Goal: Information Seeking & Learning: Learn about a topic

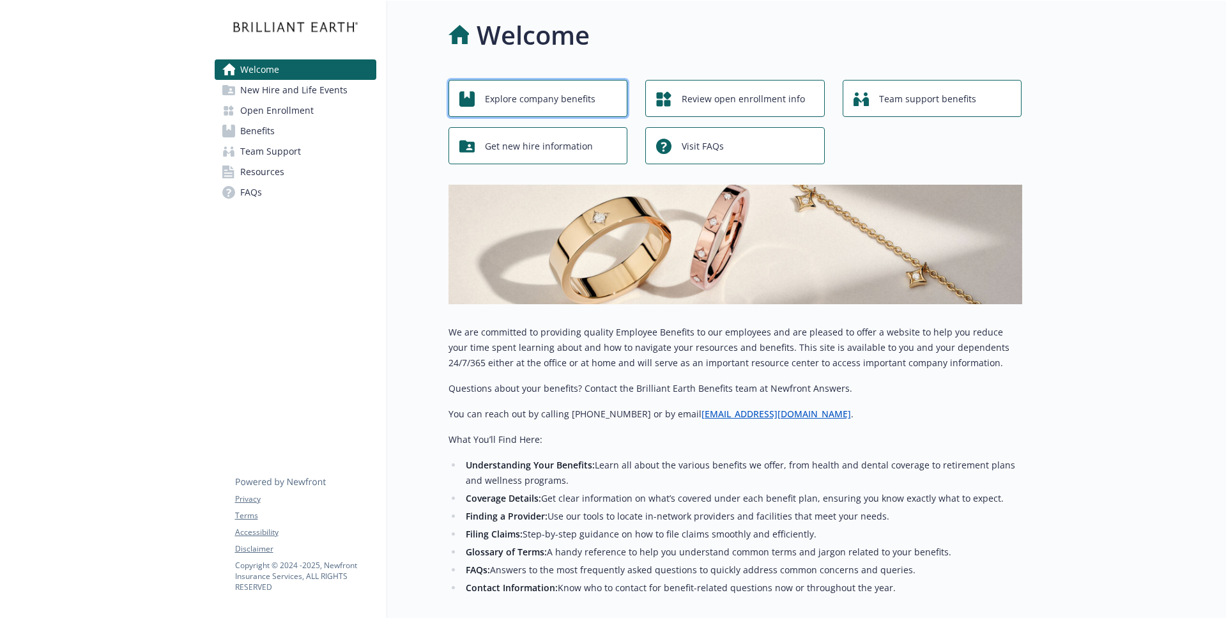
click at [530, 99] on span "Explore company benefits" at bounding box center [540, 99] width 111 height 24
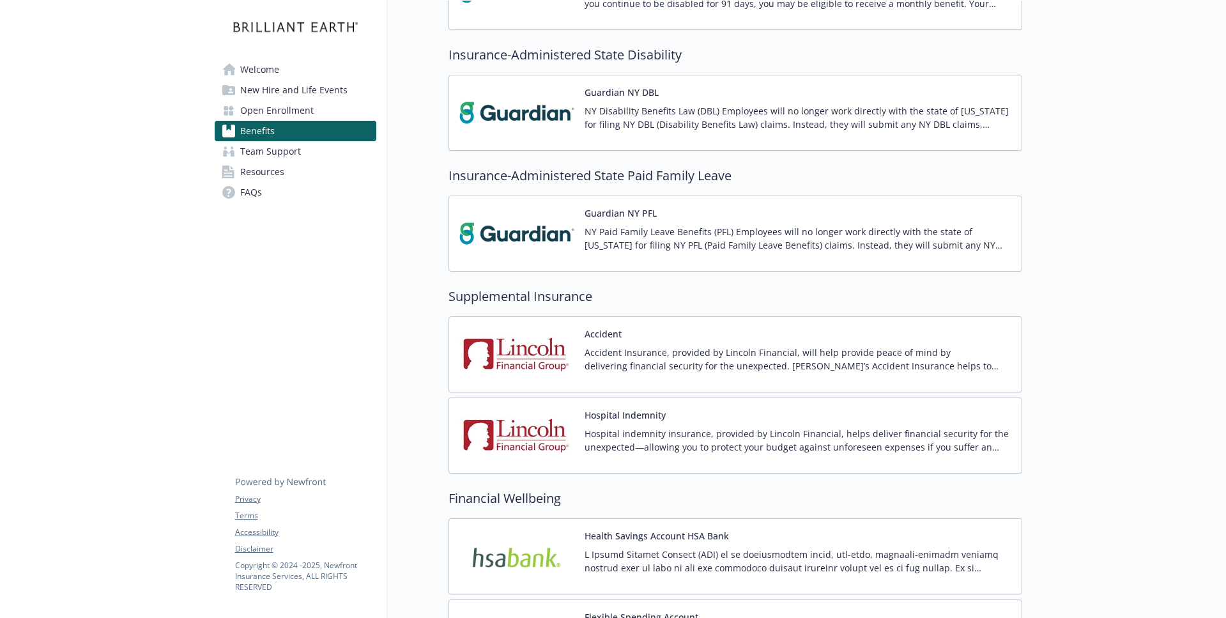
scroll to position [1400, 0]
click at [541, 243] on img at bounding box center [516, 234] width 115 height 54
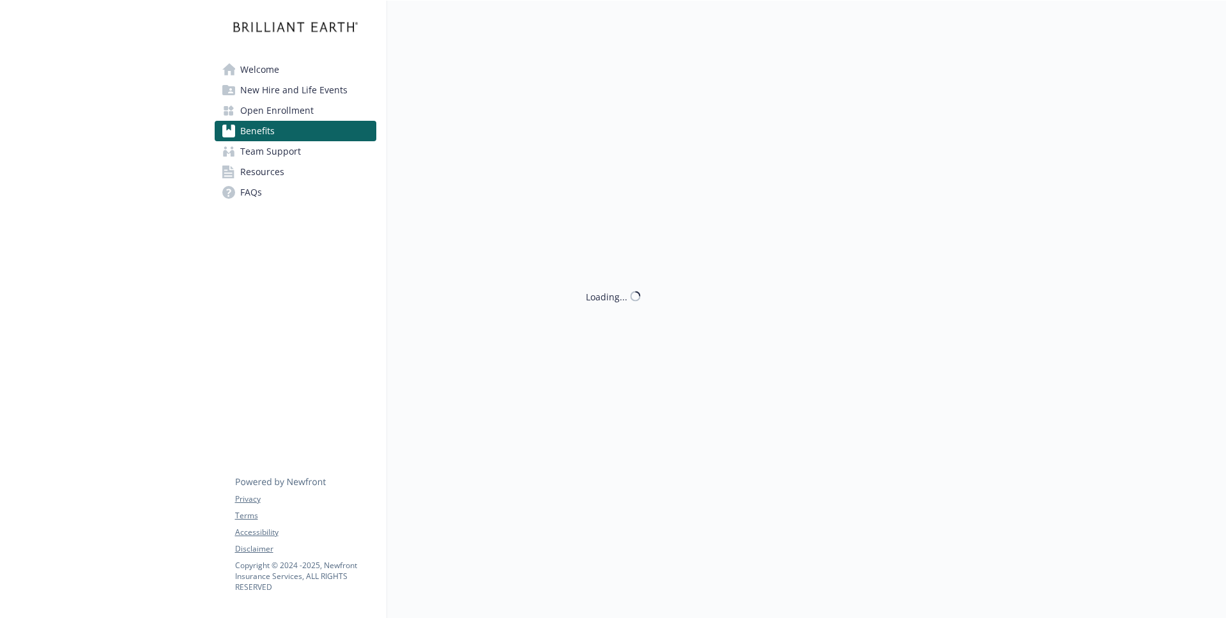
scroll to position [1400, 0]
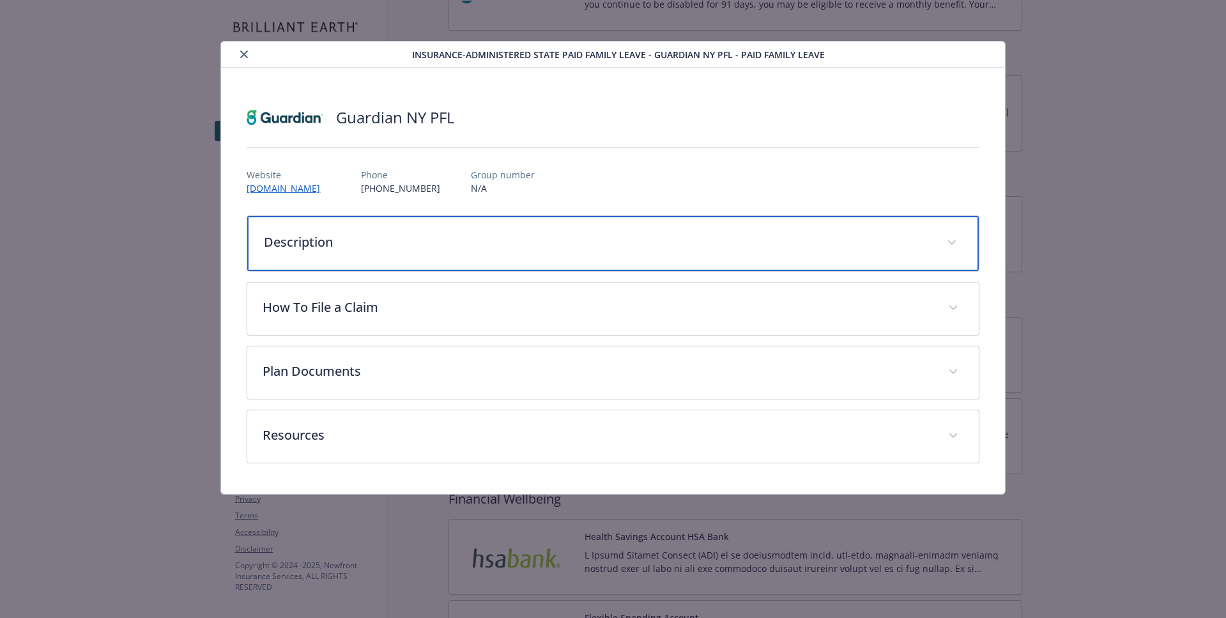
click at [558, 248] on p "Description" at bounding box center [597, 242] width 667 height 19
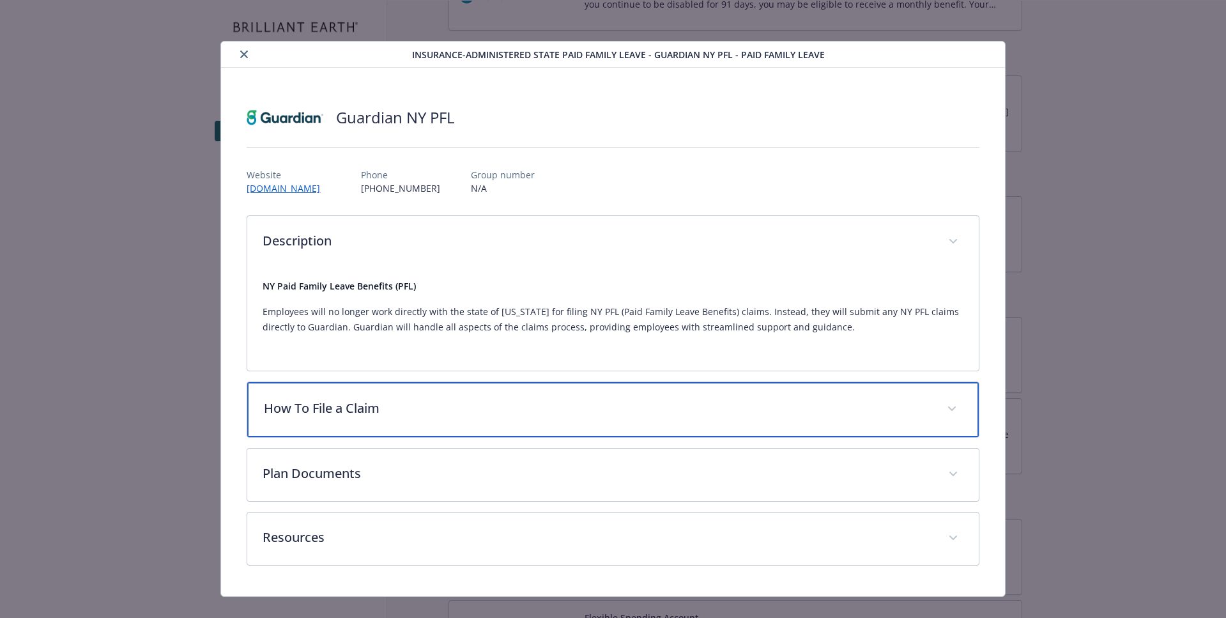
click at [521, 401] on p "How To File a Claim" at bounding box center [597, 408] width 667 height 19
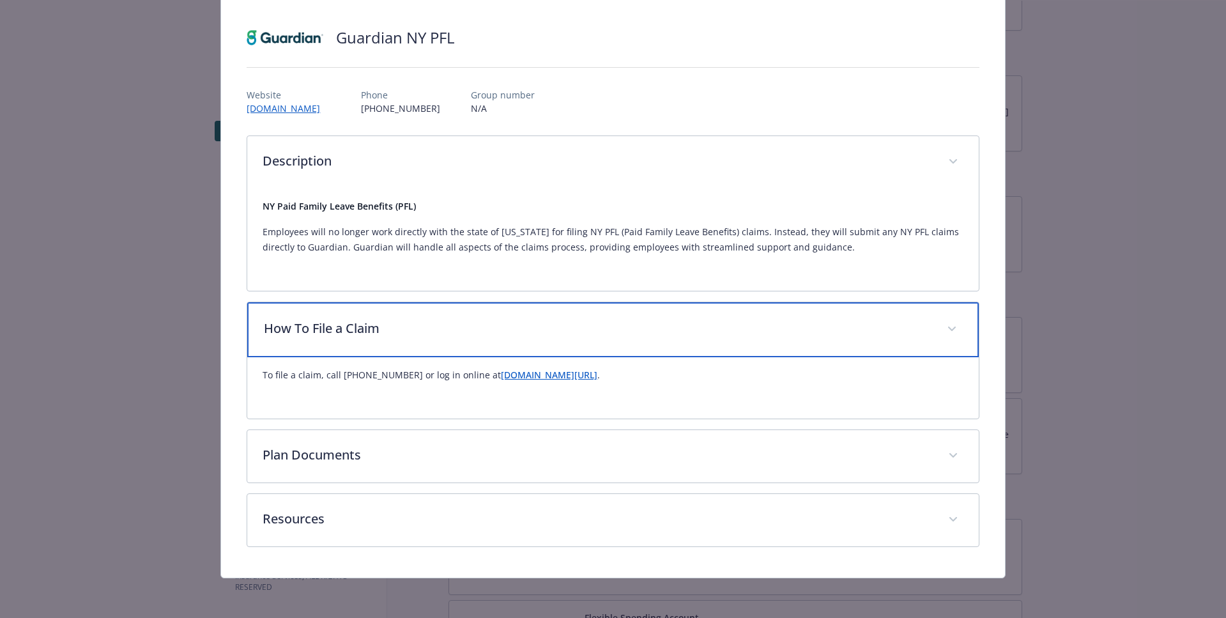
scroll to position [81, 0]
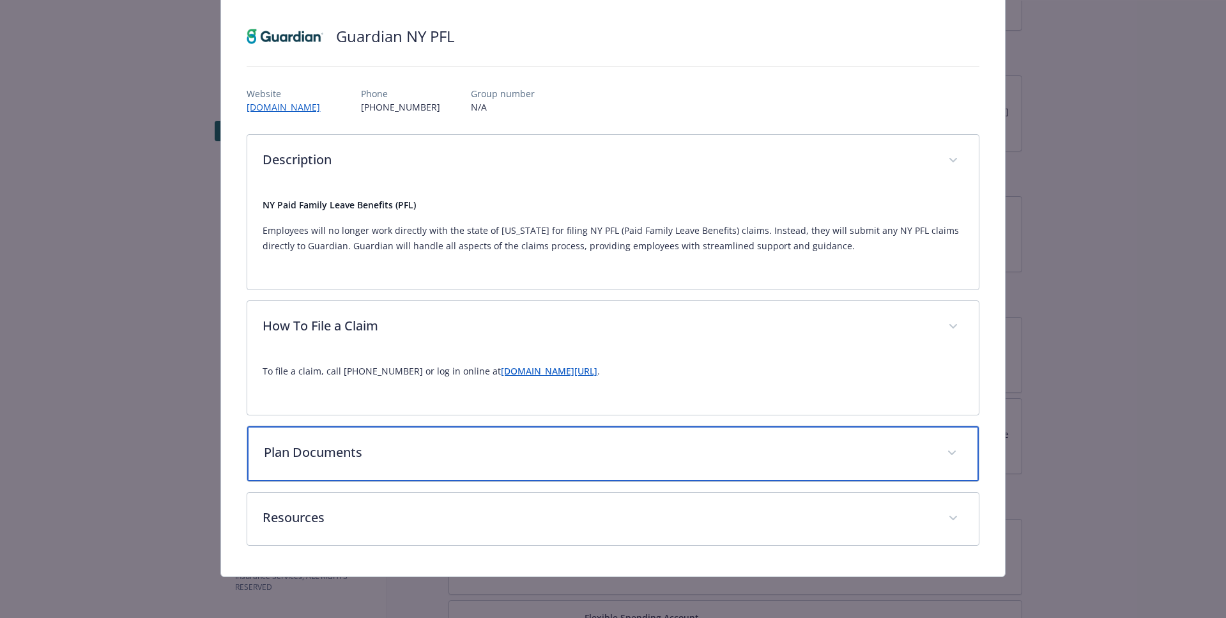
click at [526, 471] on div "Plan Documents" at bounding box center [612, 453] width 731 height 55
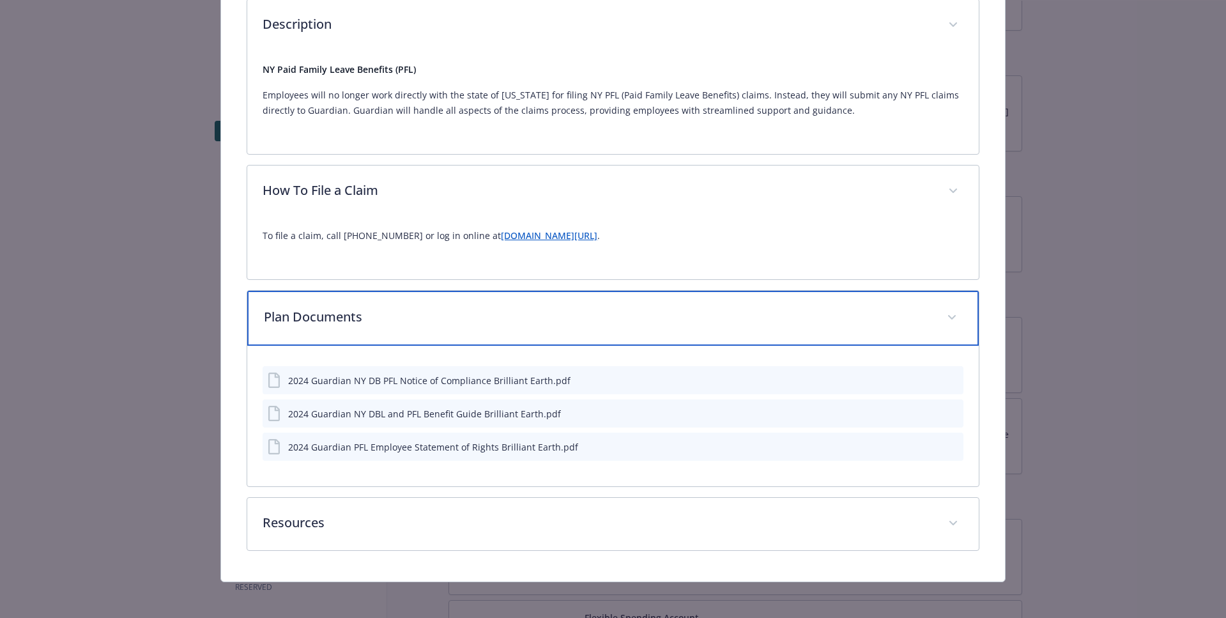
scroll to position [217, 0]
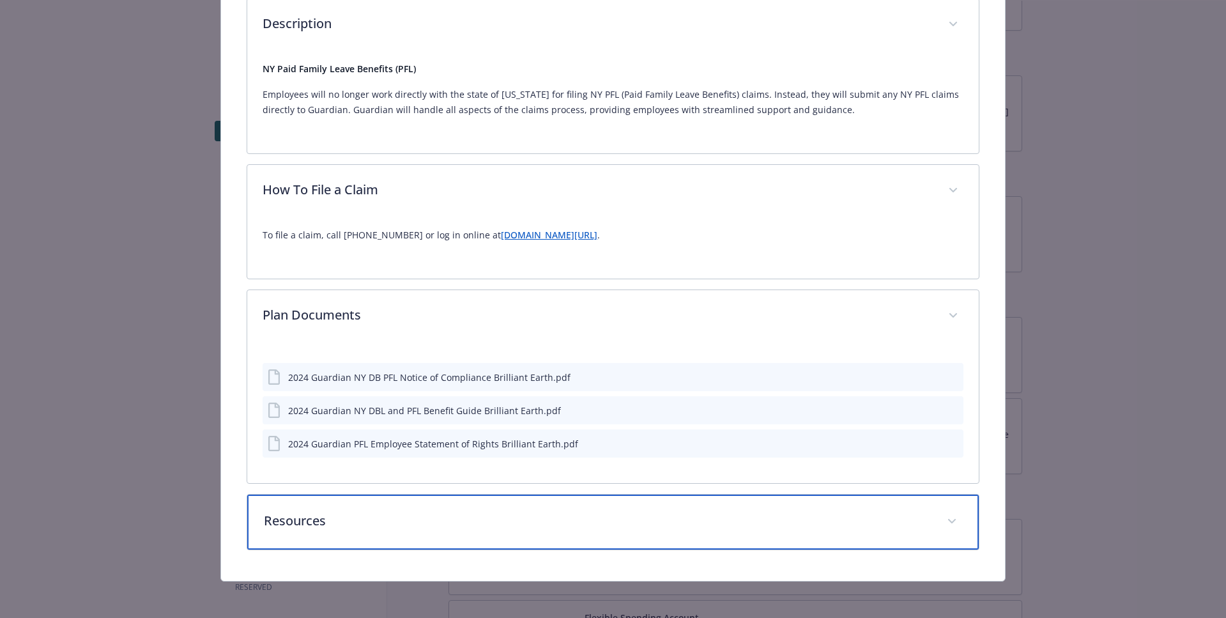
click at [527, 547] on div "Resources" at bounding box center [612, 521] width 731 height 55
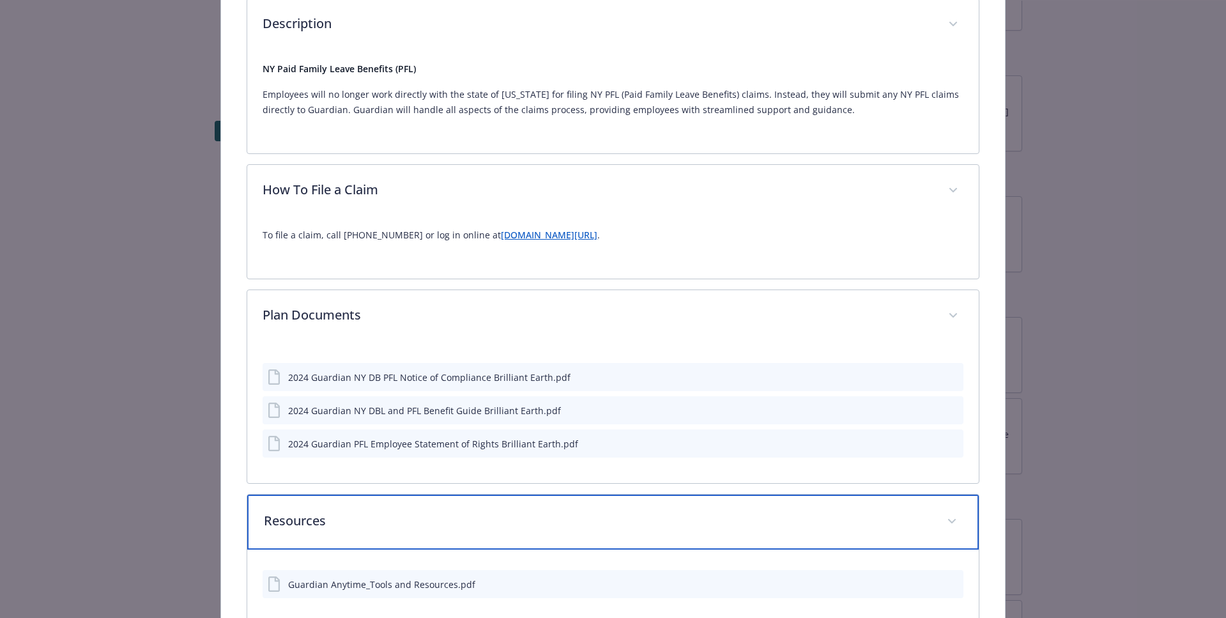
scroll to position [296, 0]
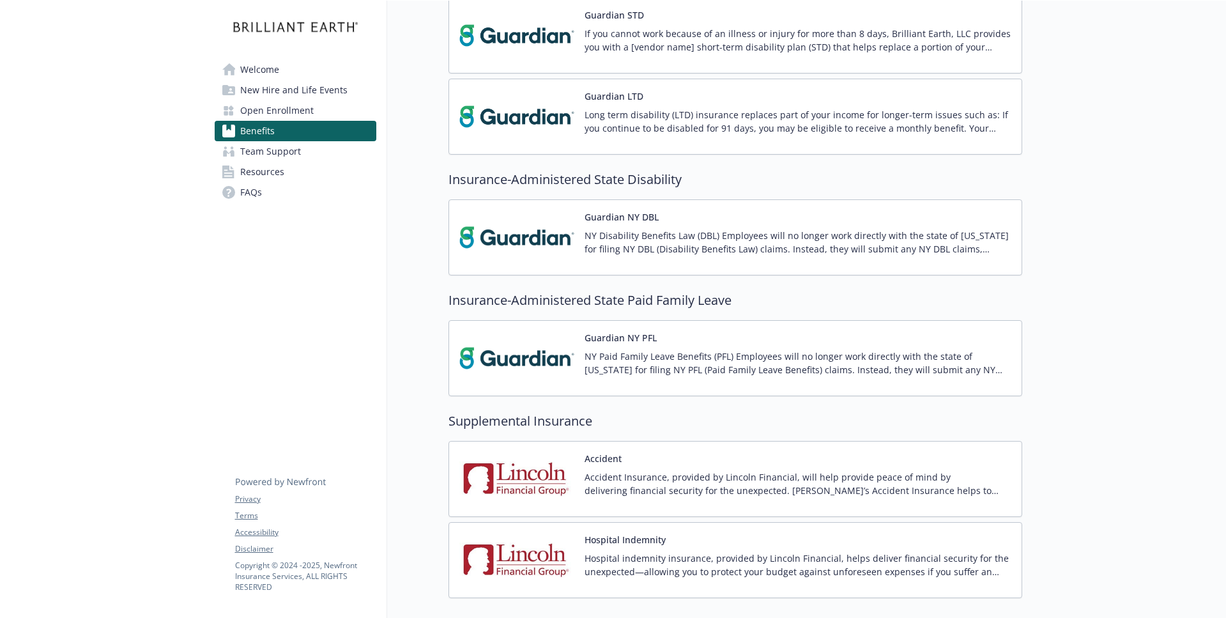
click at [277, 111] on span "Open Enrollment" at bounding box center [276, 110] width 73 height 20
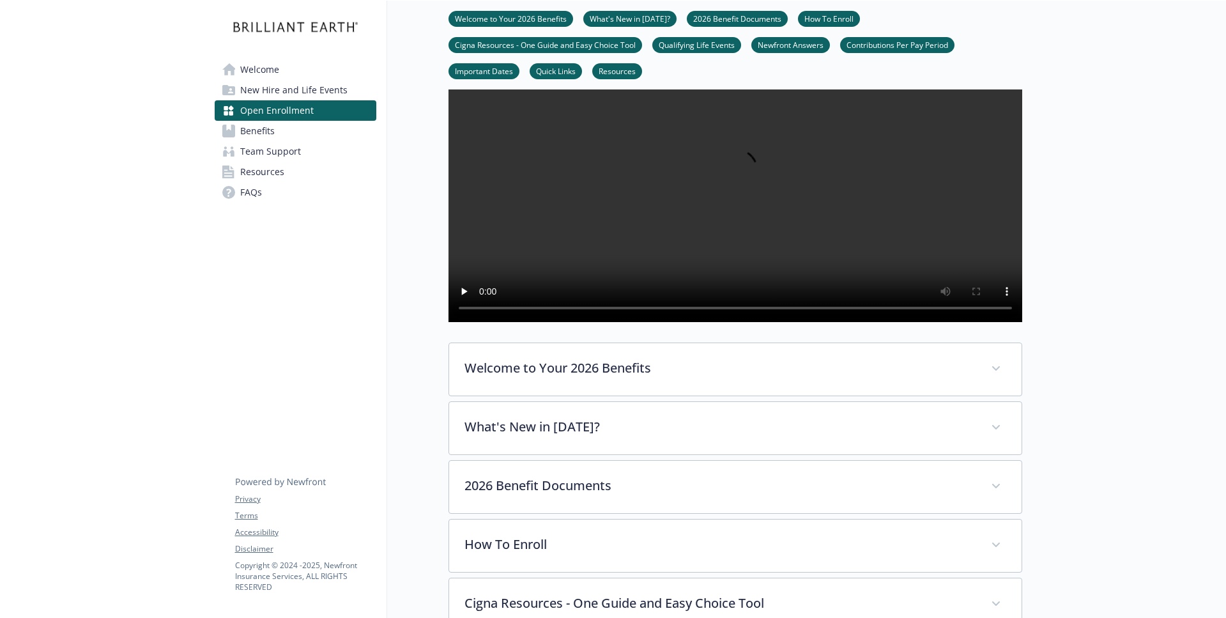
scroll to position [136, 0]
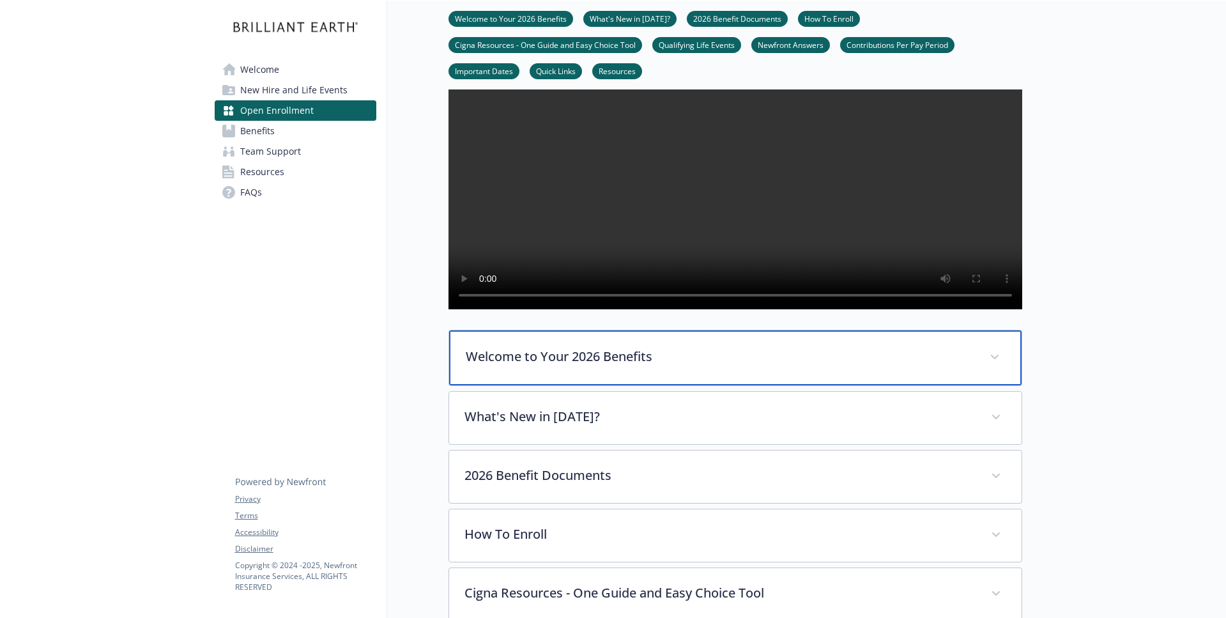
click at [549, 385] on div "Welcome to Your 2026 Benefits" at bounding box center [735, 357] width 572 height 55
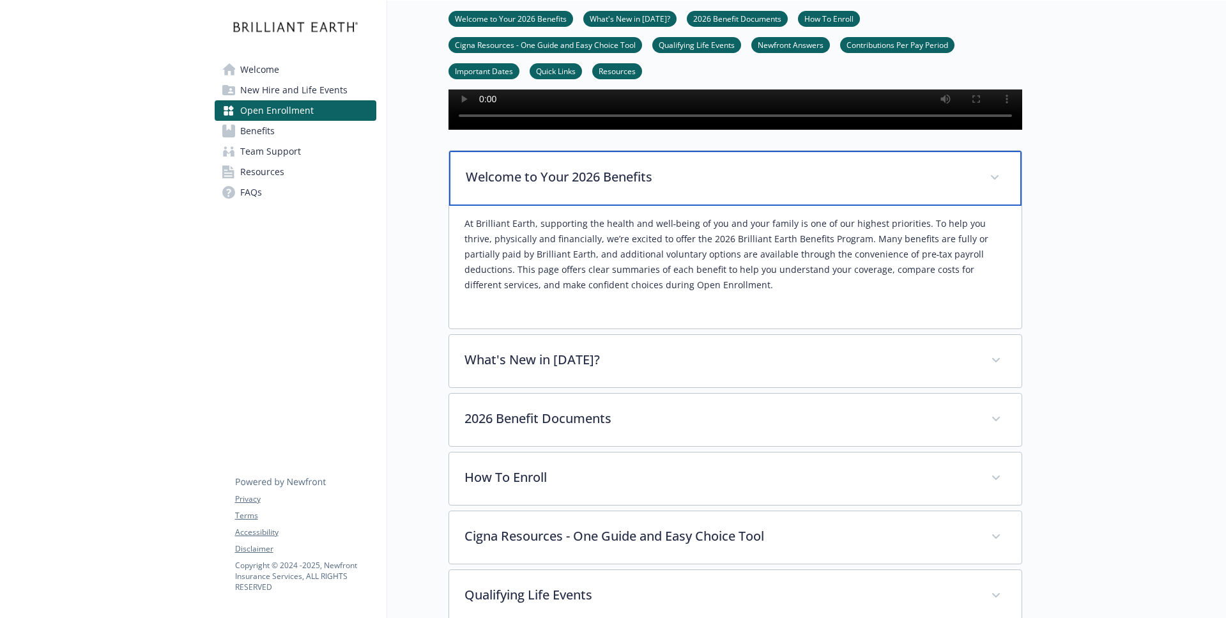
scroll to position [314, 0]
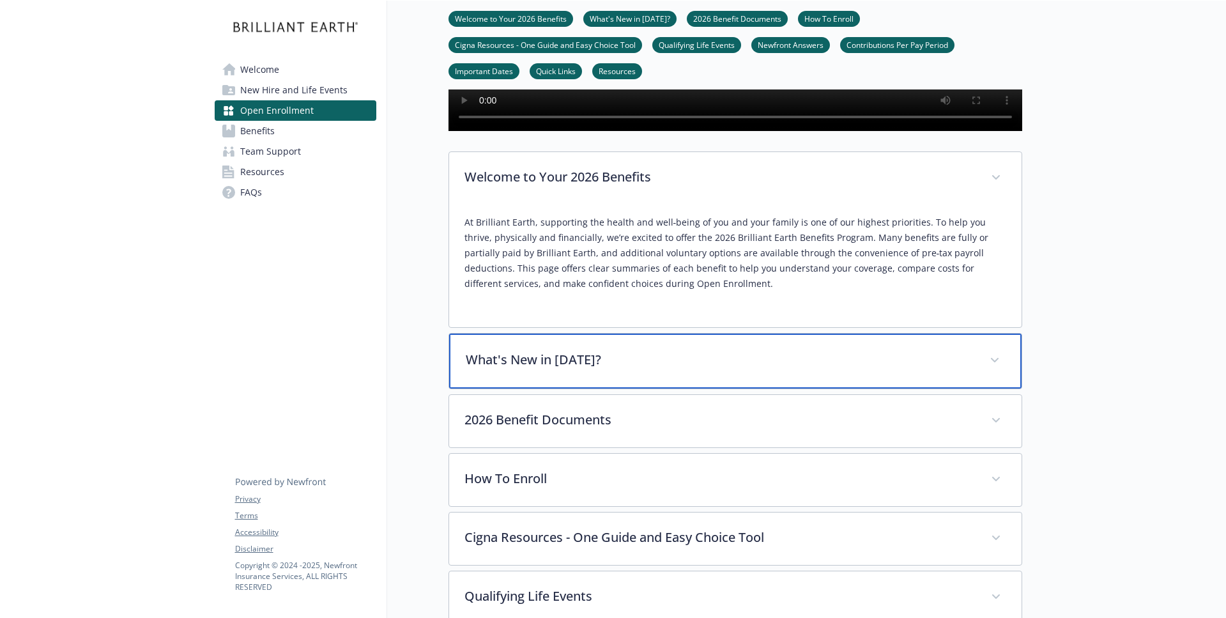
click at [602, 369] on p "What's New in [DATE]?" at bounding box center [720, 359] width 508 height 19
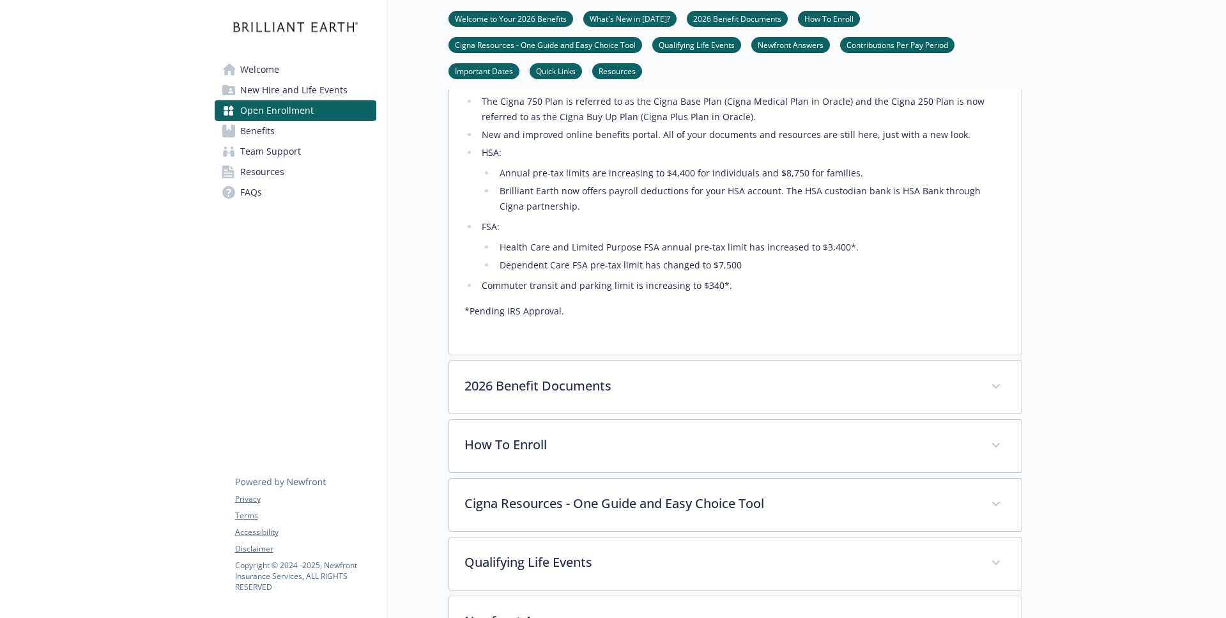
scroll to position [668, 0]
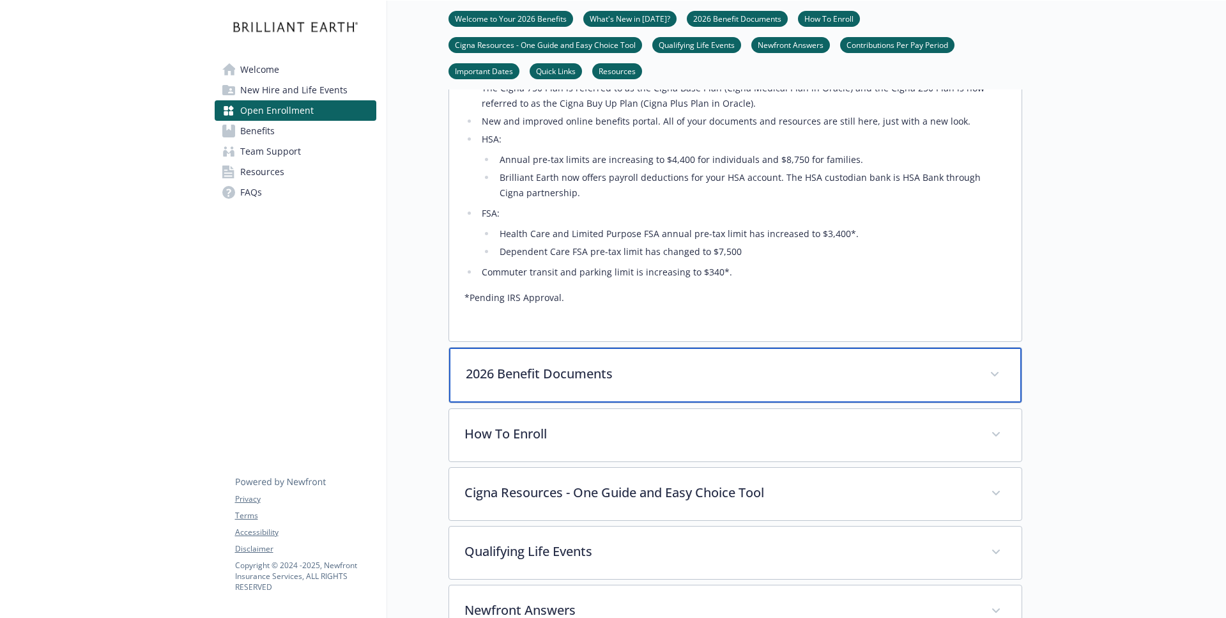
click at [947, 402] on div "2026 Benefit Documents" at bounding box center [735, 374] width 572 height 55
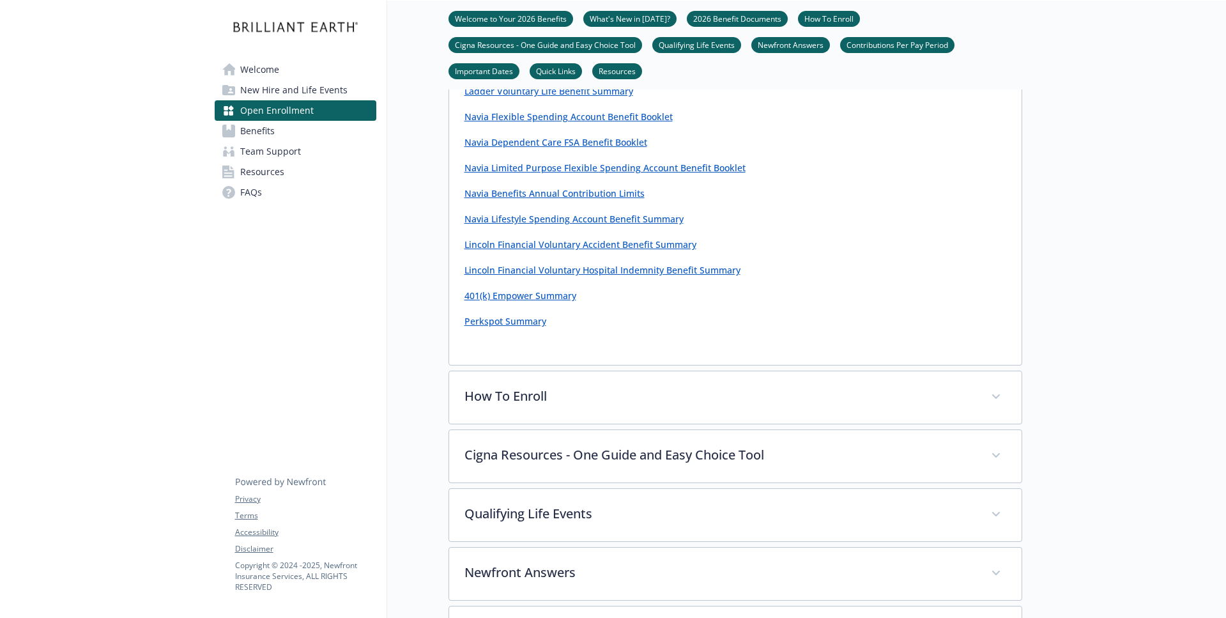
scroll to position [1649, 0]
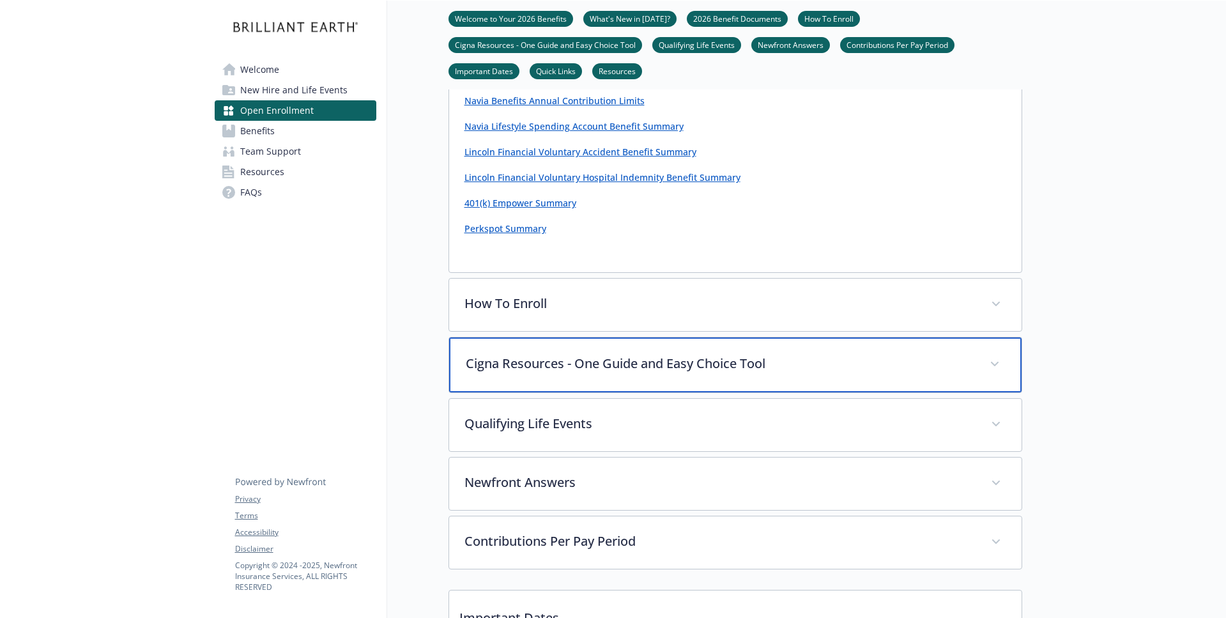
click at [946, 392] on div "Cigna Resources - One Guide and Easy Choice Tool" at bounding box center [735, 364] width 572 height 55
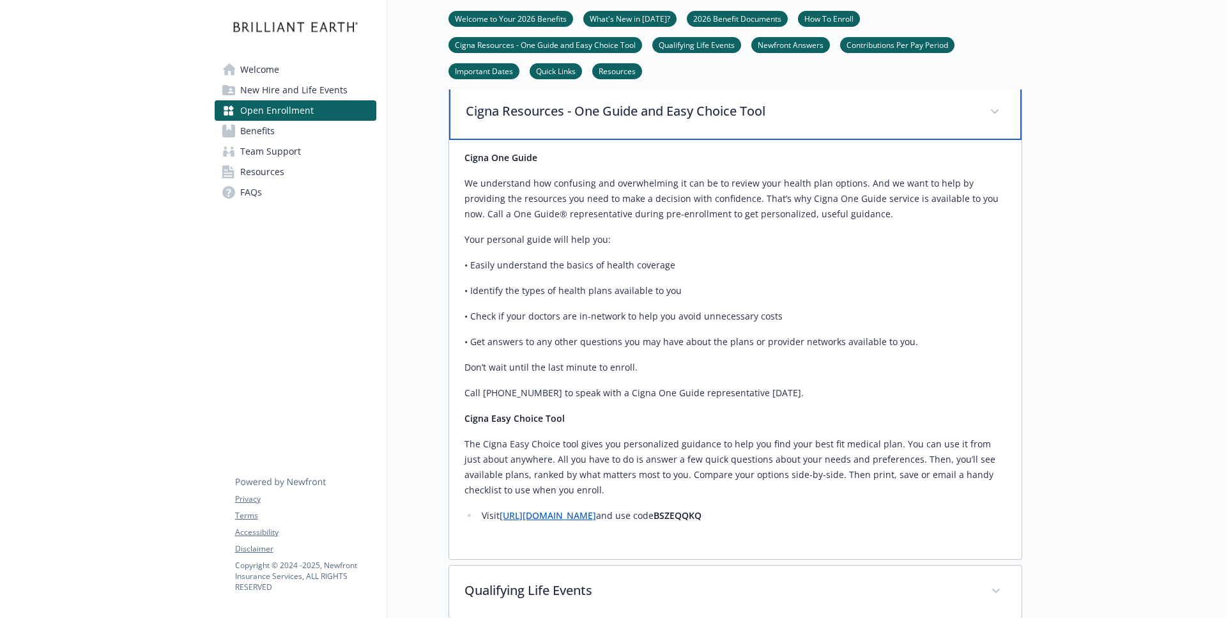
scroll to position [1902, 0]
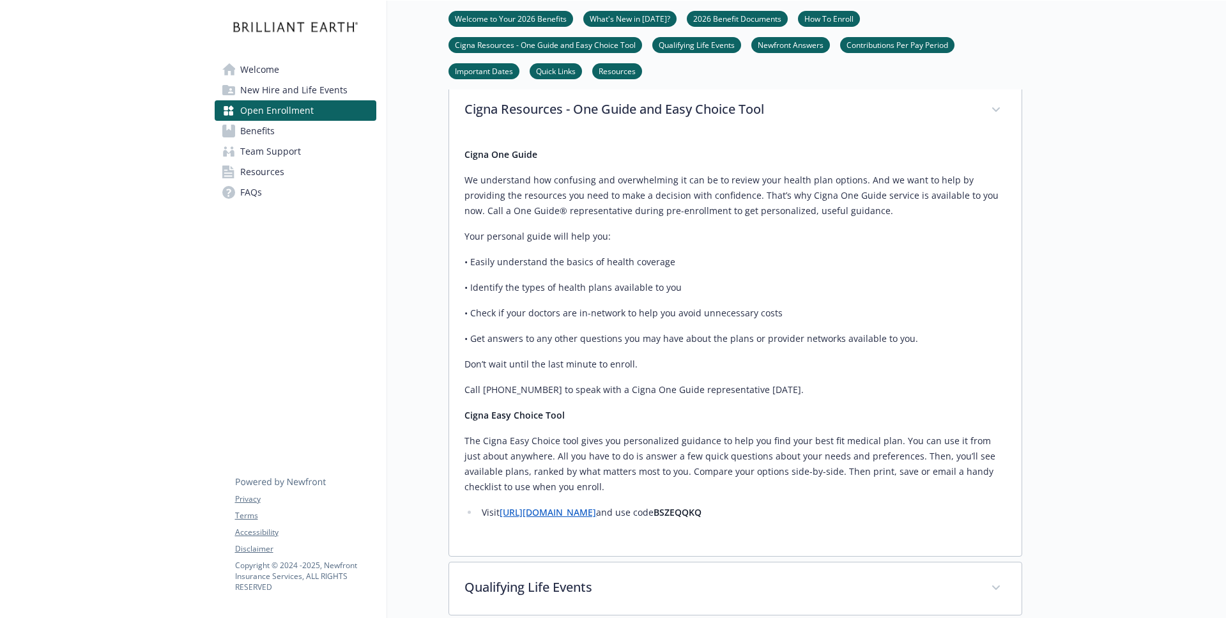
click at [701, 518] on strong "BSZEQQKQ" at bounding box center [677, 512] width 48 height 12
copy strong "BSZEQQKQ"
click at [595, 518] on link "[URL][DOMAIN_NAME]" at bounding box center [548, 512] width 96 height 12
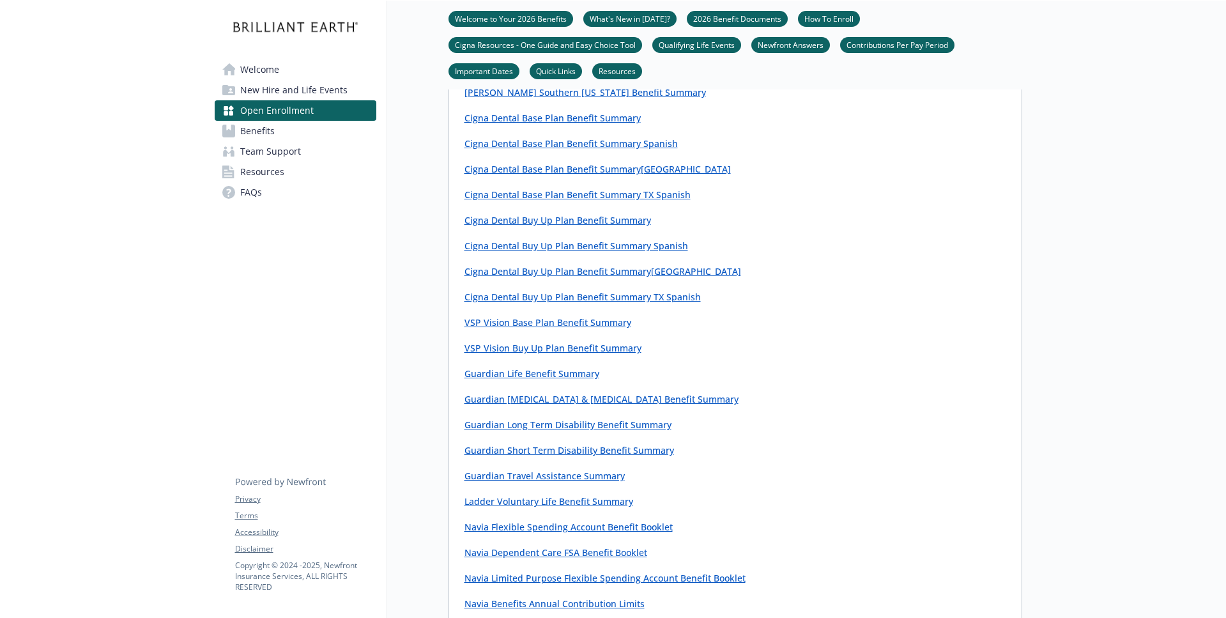
scroll to position [629, 0]
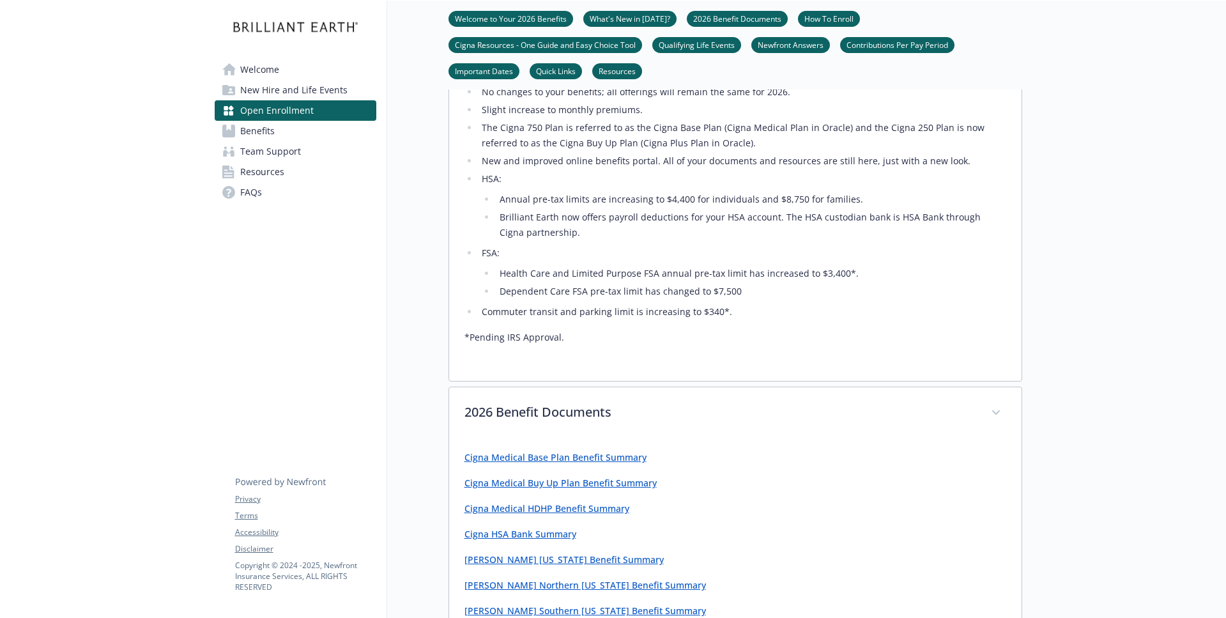
click at [336, 136] on link "Benefits" at bounding box center [296, 131] width 162 height 20
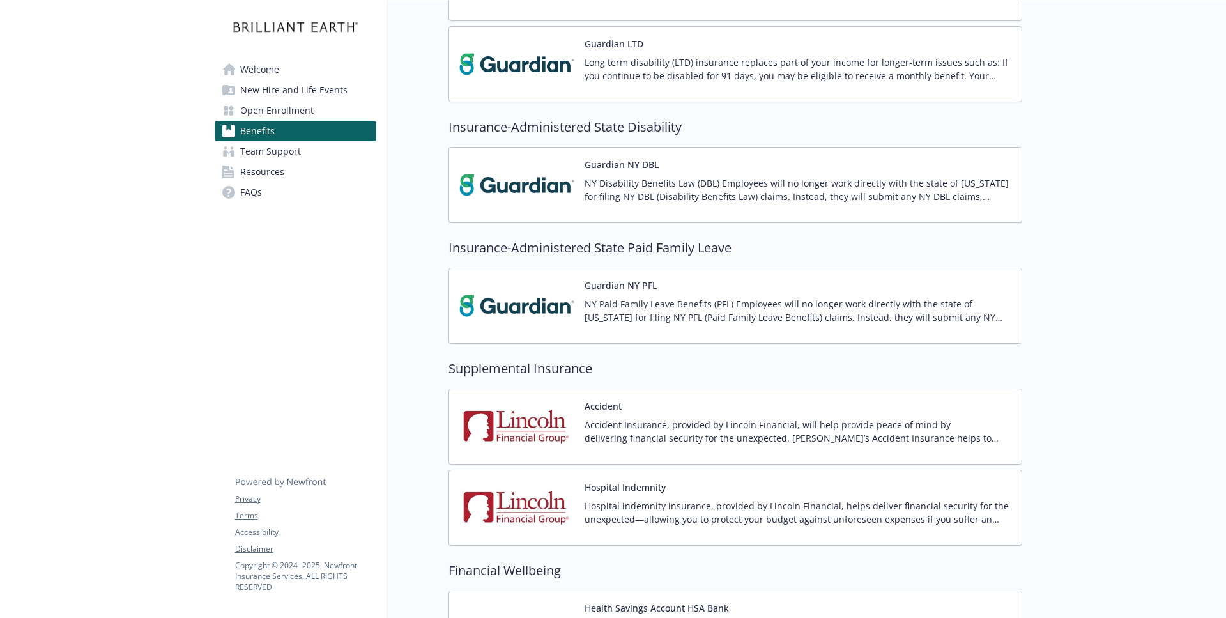
scroll to position [1340, 0]
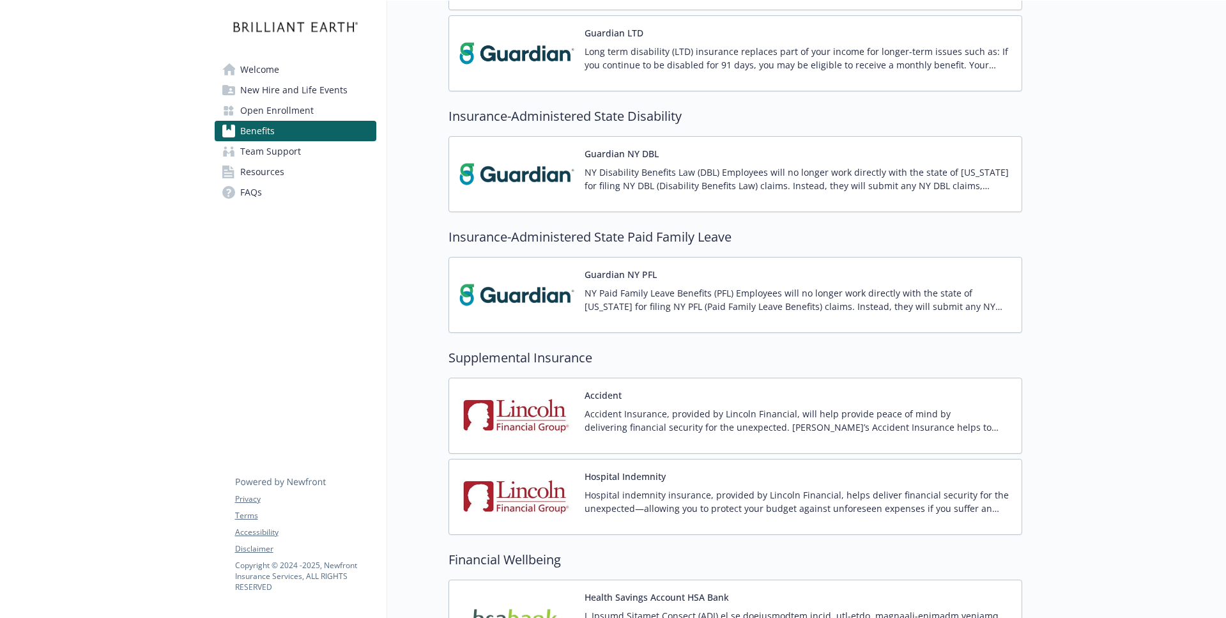
click at [638, 298] on p "NY Paid Family Leave Benefits (PFL) Employees will no longer work directly with…" at bounding box center [797, 299] width 427 height 27
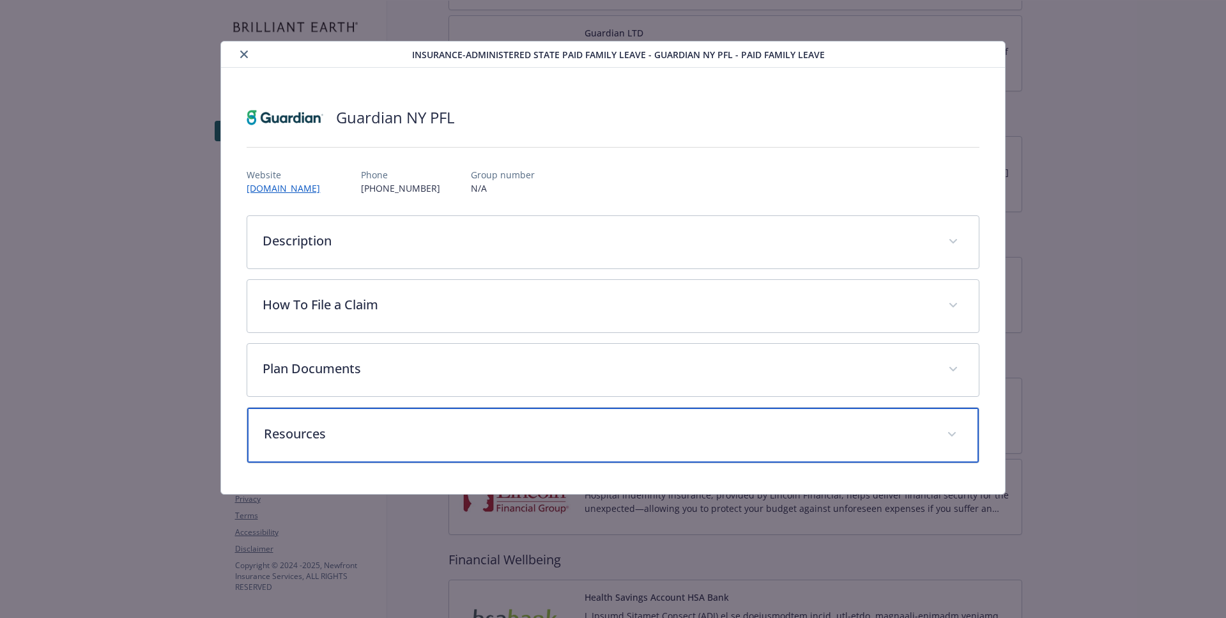
click at [449, 422] on div "Resources" at bounding box center [612, 435] width 731 height 55
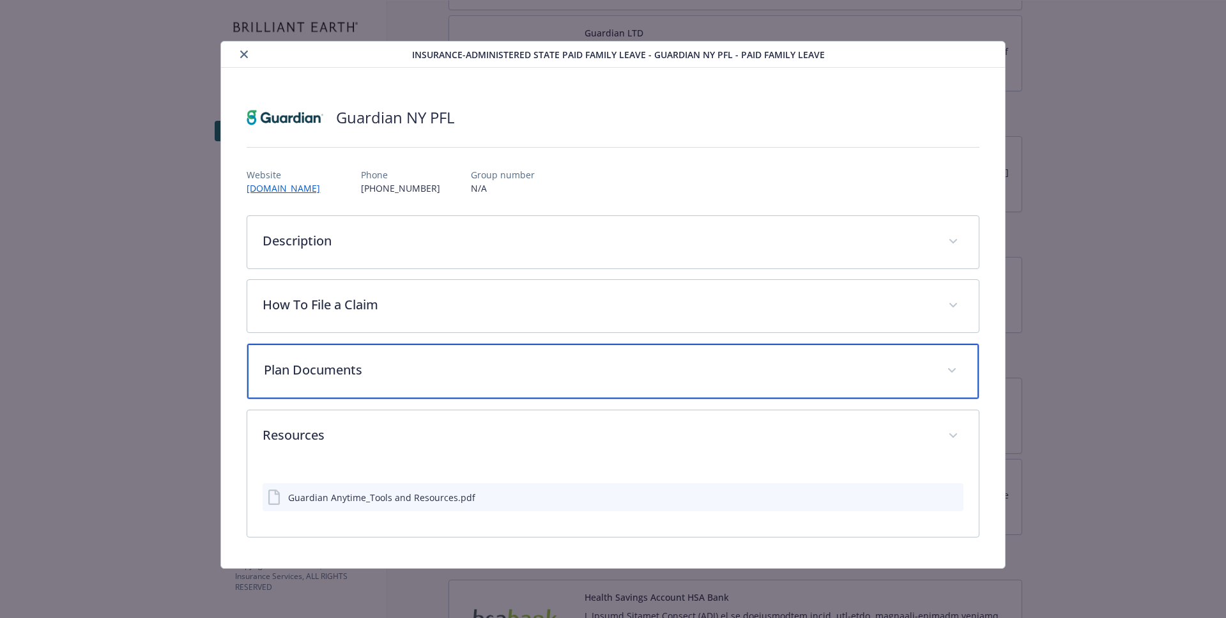
click at [395, 363] on p "Plan Documents" at bounding box center [597, 369] width 667 height 19
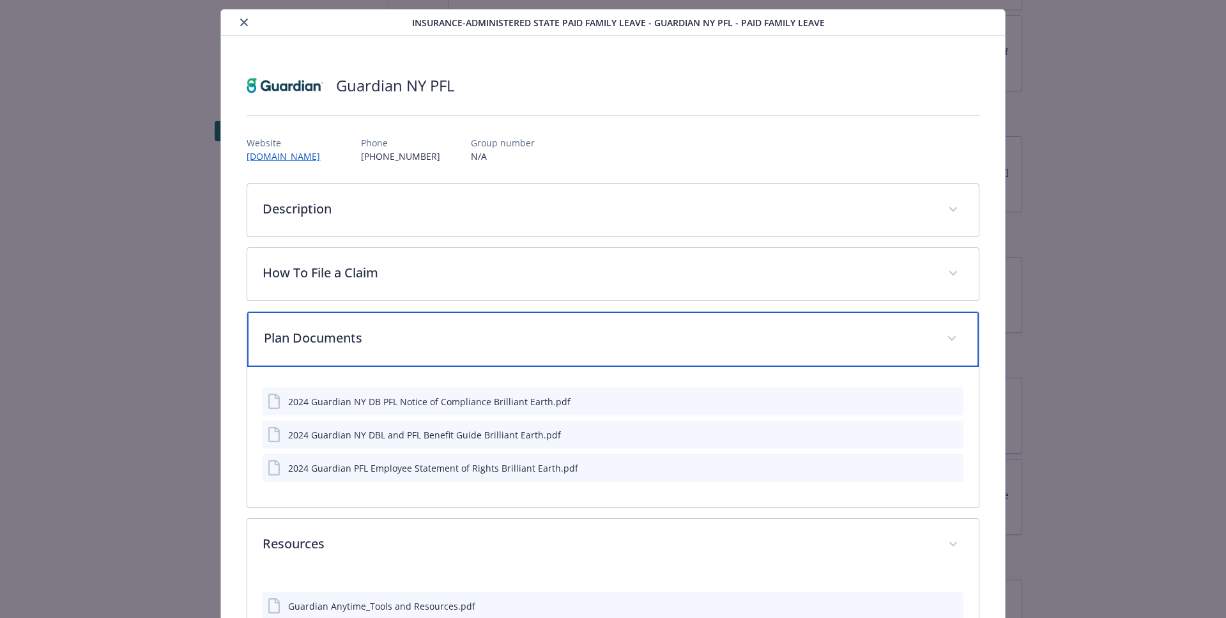
scroll to position [95, 0]
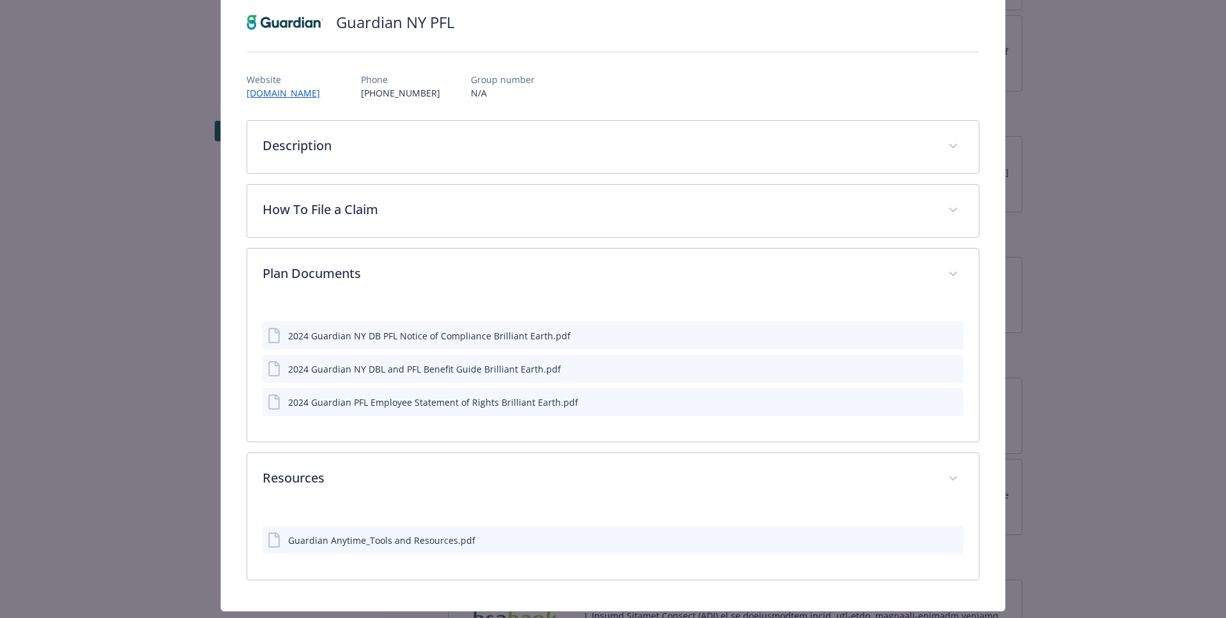
click at [953, 335] on icon "preview file" at bounding box center [950, 334] width 11 height 9
click at [954, 367] on icon "preview file" at bounding box center [950, 367] width 11 height 9
click at [952, 401] on icon "preview file" at bounding box center [950, 401] width 11 height 9
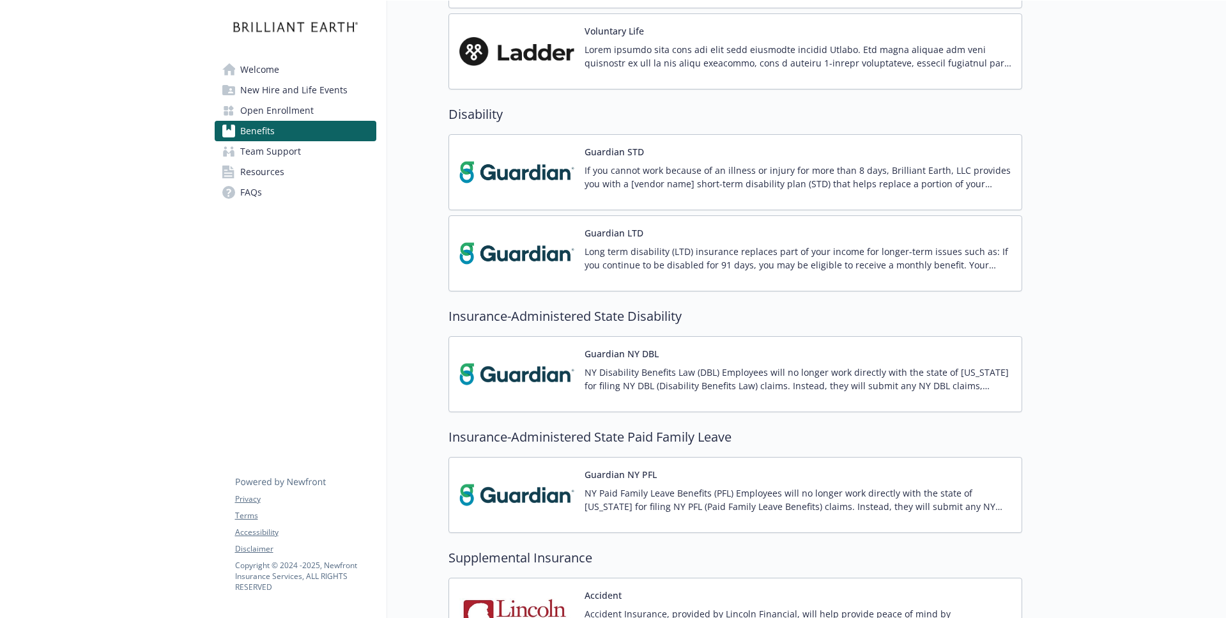
scroll to position [519, 0]
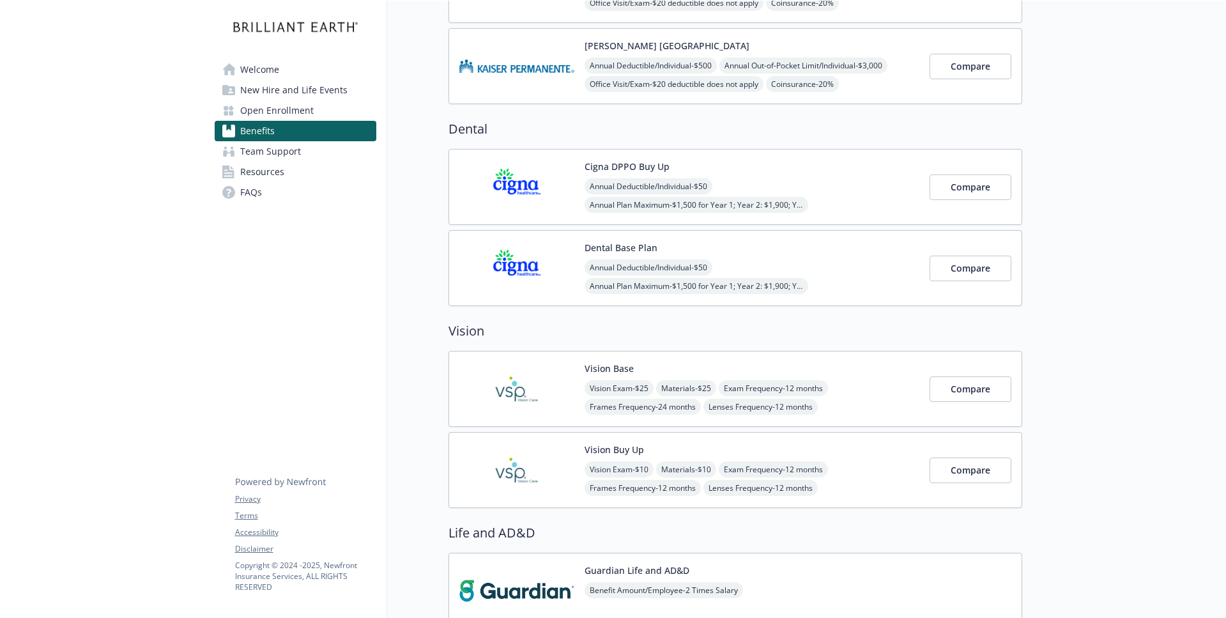
click at [337, 158] on link "Team Support" at bounding box center [296, 151] width 162 height 20
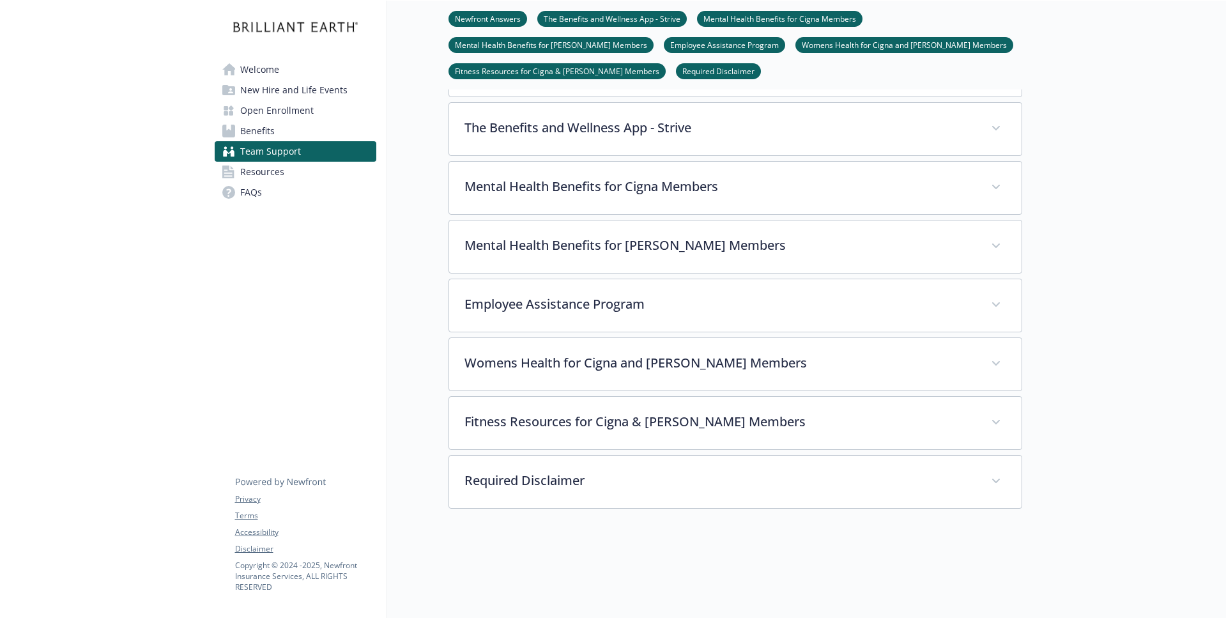
scroll to position [254, 0]
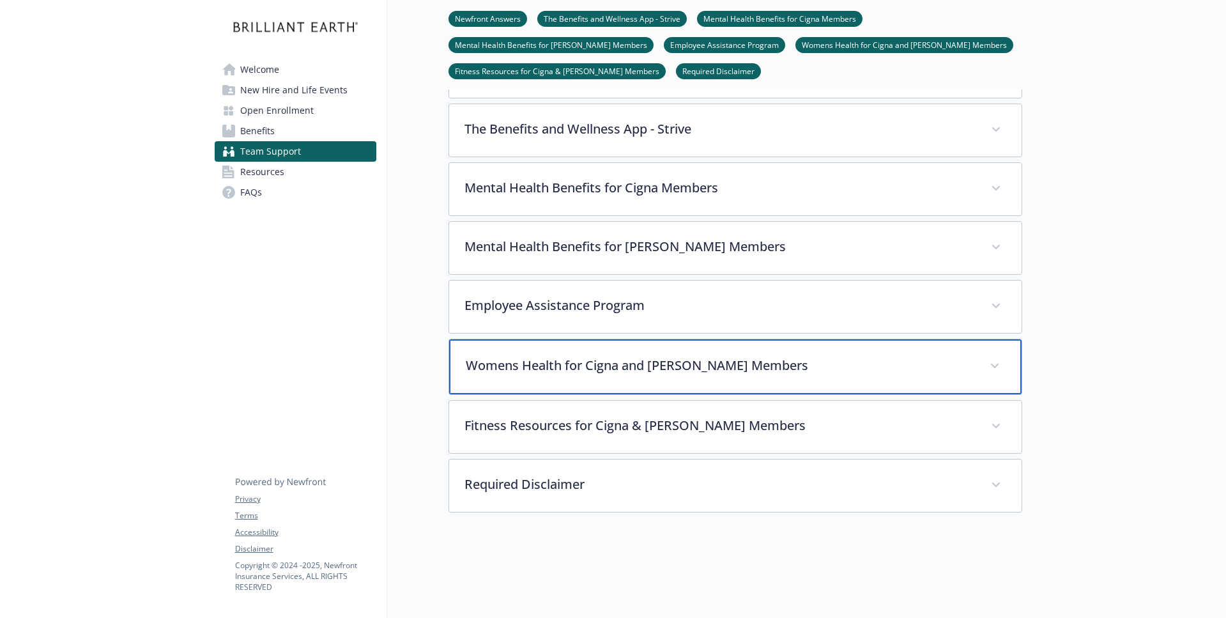
click at [764, 354] on div "Womens Health for Cigna and [PERSON_NAME] Members" at bounding box center [735, 366] width 572 height 55
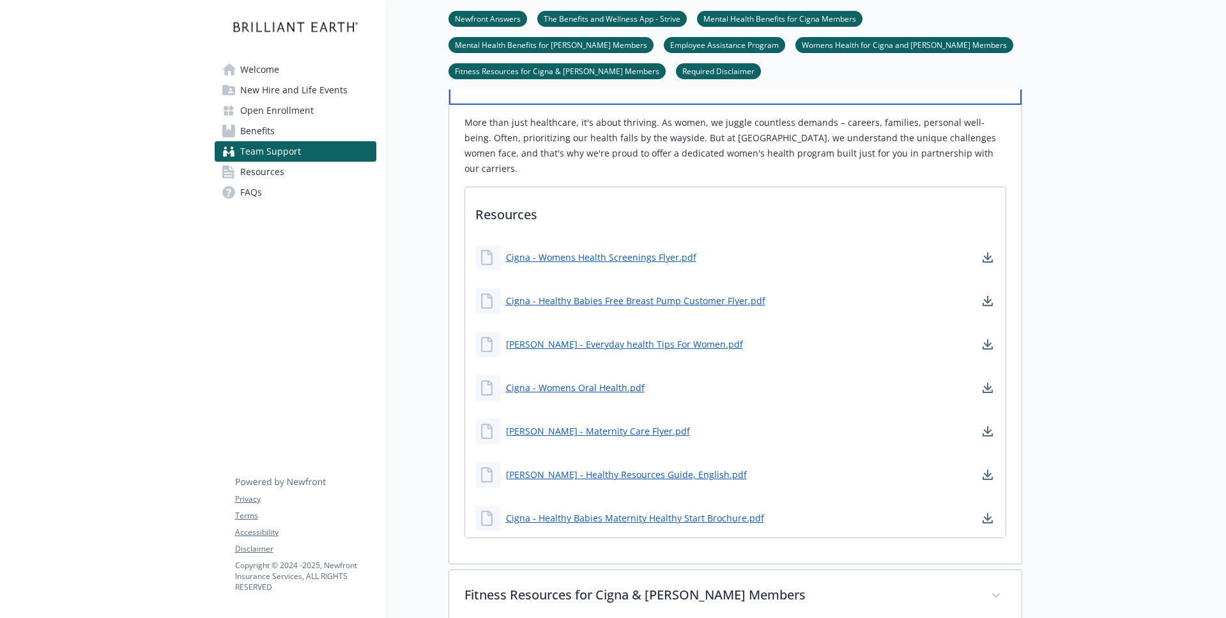
scroll to position [546, 0]
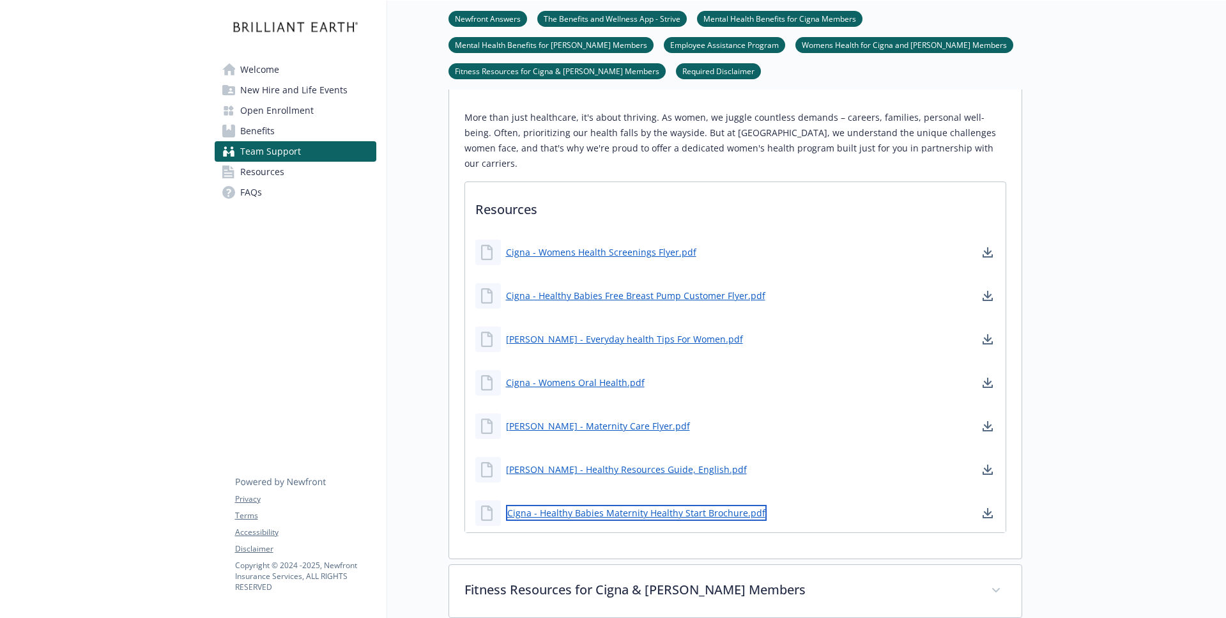
click at [715, 505] on link "Cigna - Healthy Babies Maternity Healthy Start Brochure.pdf" at bounding box center [636, 513] width 261 height 16
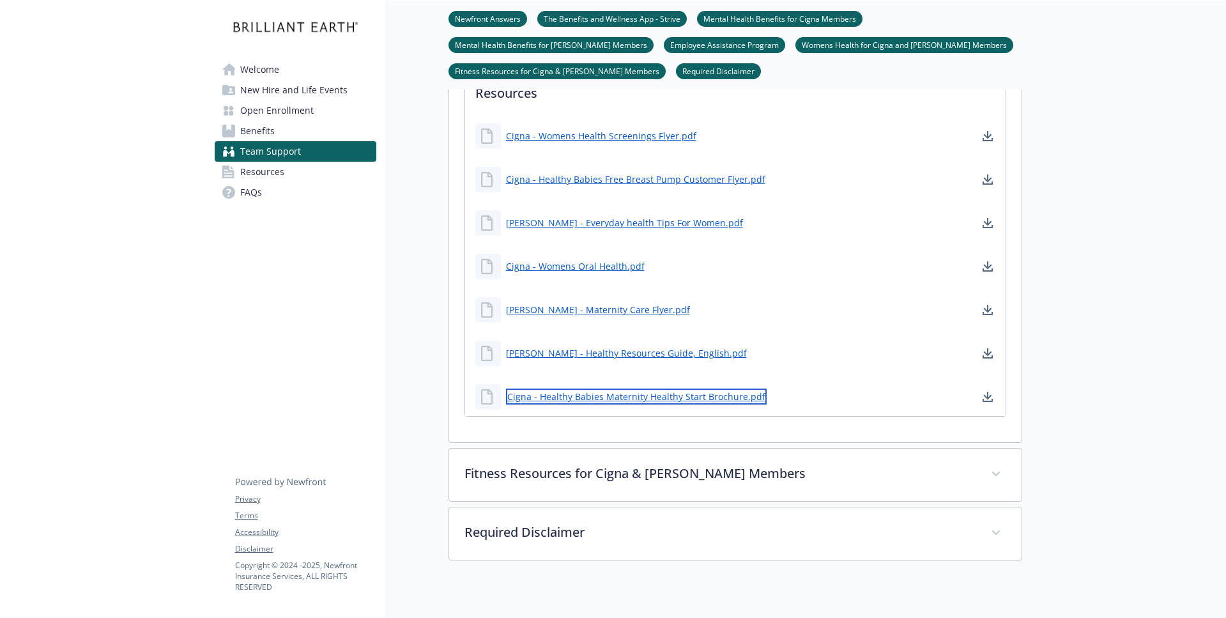
scroll to position [790, 0]
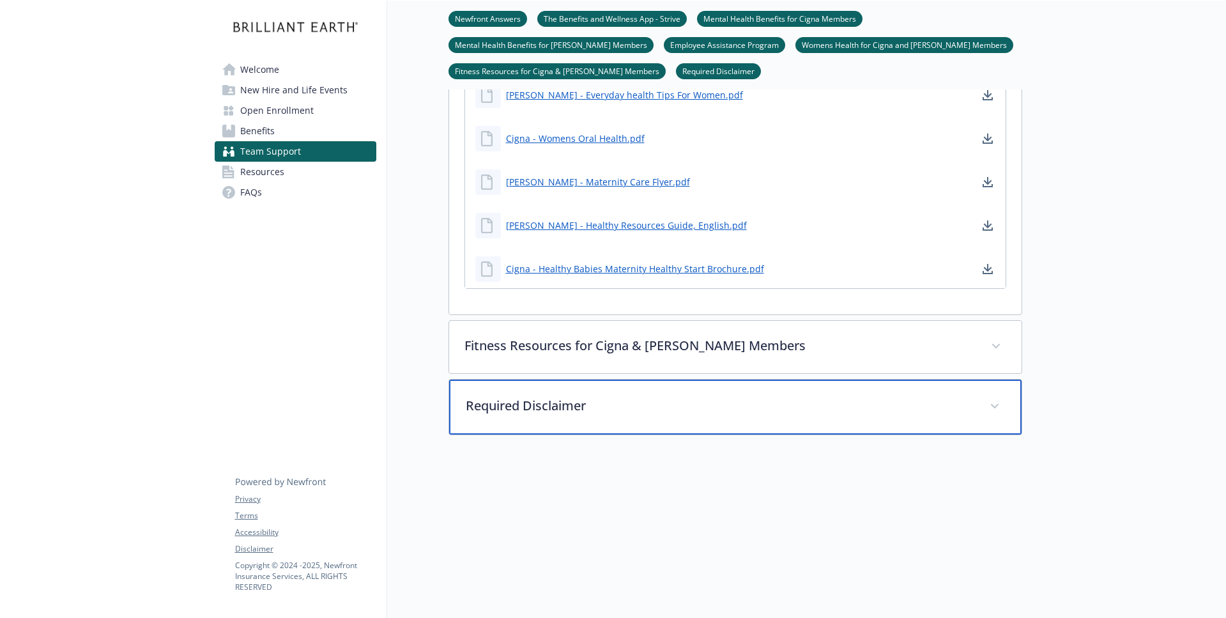
click at [942, 398] on div "Required Disclaimer" at bounding box center [735, 406] width 572 height 55
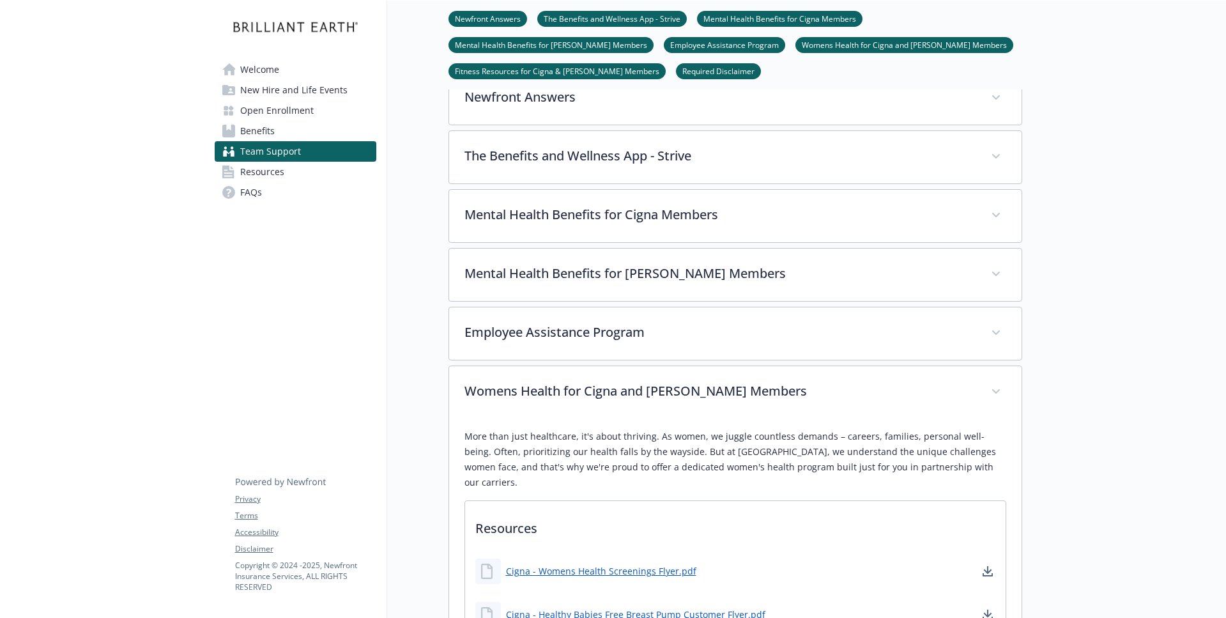
scroll to position [0, 0]
